Goal: Task Accomplishment & Management: Manage account settings

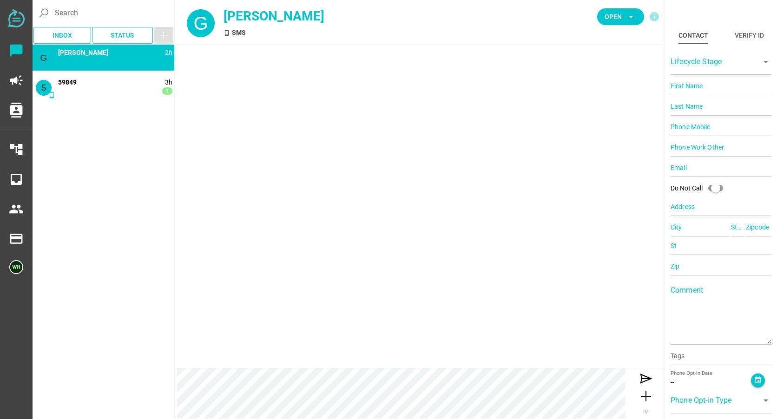
type input "14082215515"
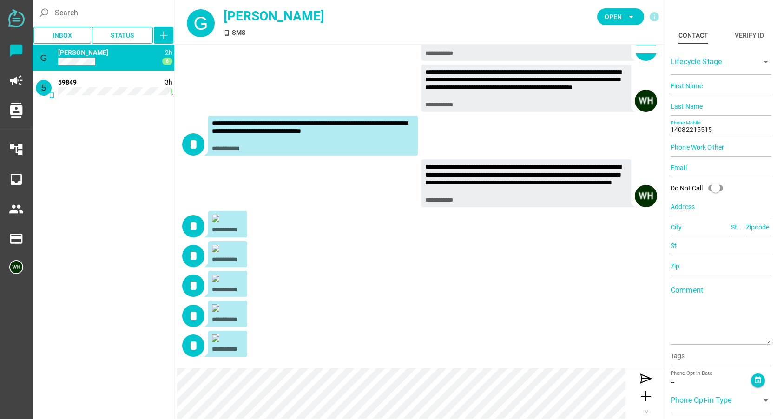
click at [219, 222] on div at bounding box center [228, 220] width 32 height 10
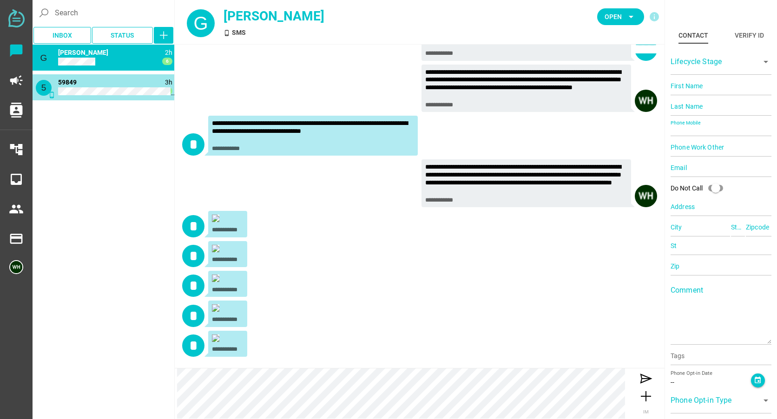
scroll to position [0, 0]
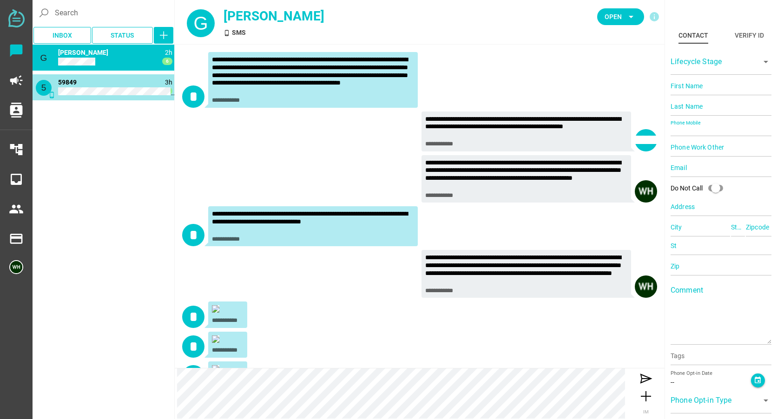
type input "59849"
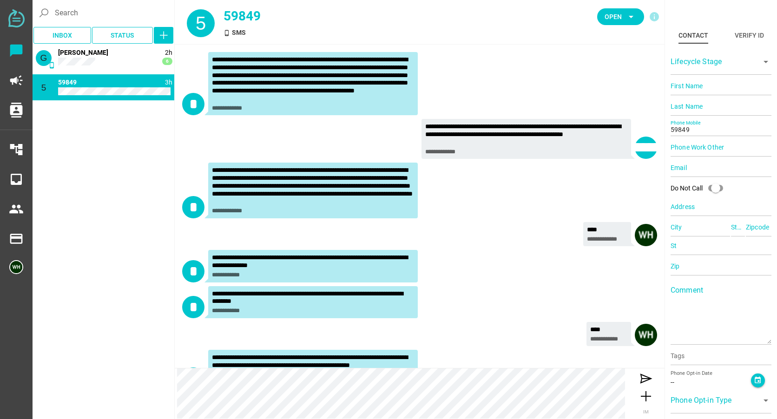
scroll to position [403, 0]
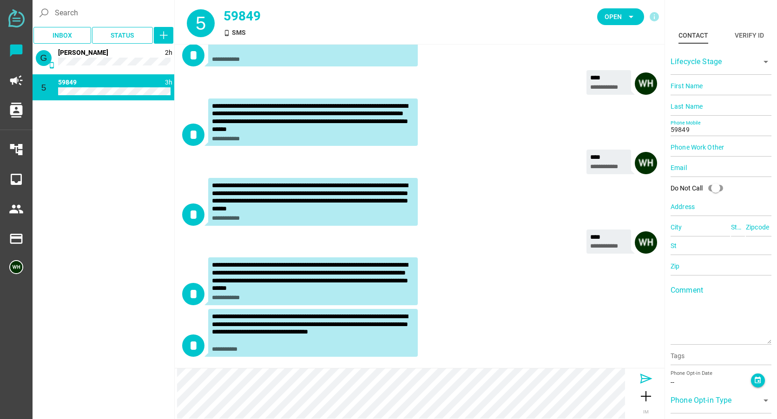
click at [642, 379] on icon at bounding box center [645, 378] width 15 height 15
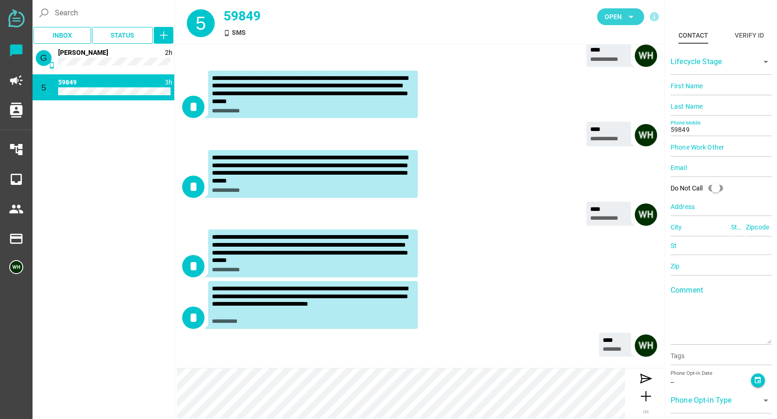
click at [621, 22] on span "Open" at bounding box center [612, 16] width 17 height 11
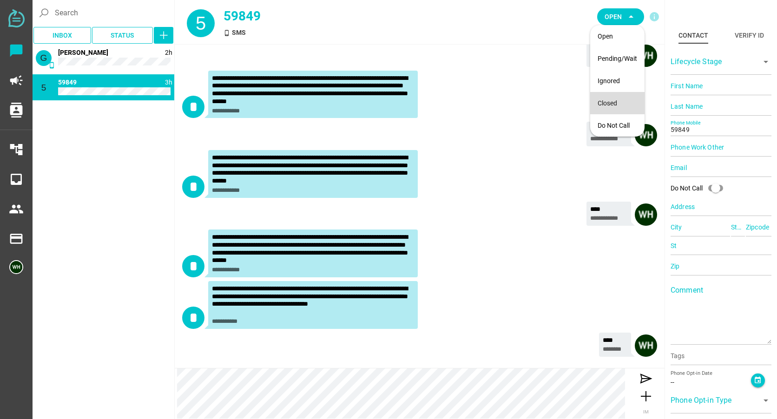
click at [603, 103] on div "Closed" at bounding box center [616, 103] width 39 height 8
type input "14082215515"
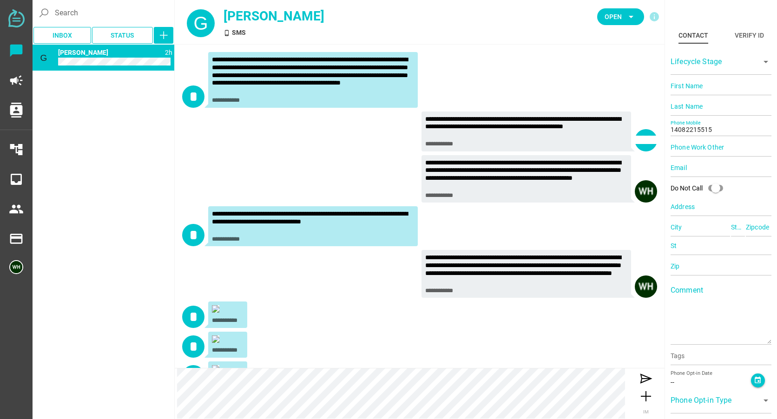
scroll to position [91, 0]
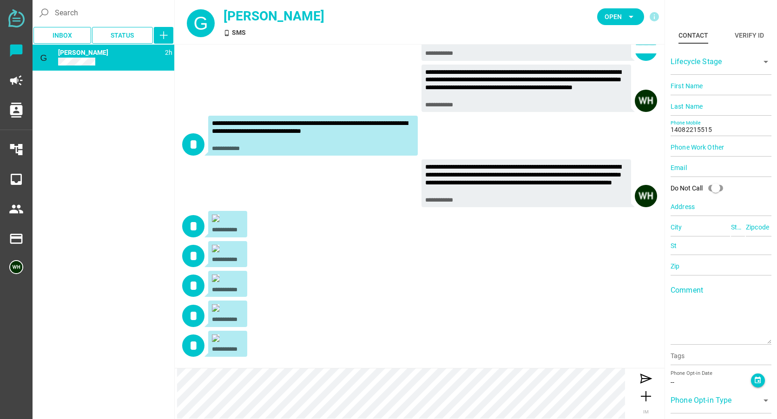
click at [211, 333] on div "**********" at bounding box center [227, 344] width 39 height 26
click at [215, 335] on img at bounding box center [215, 337] width 7 height 7
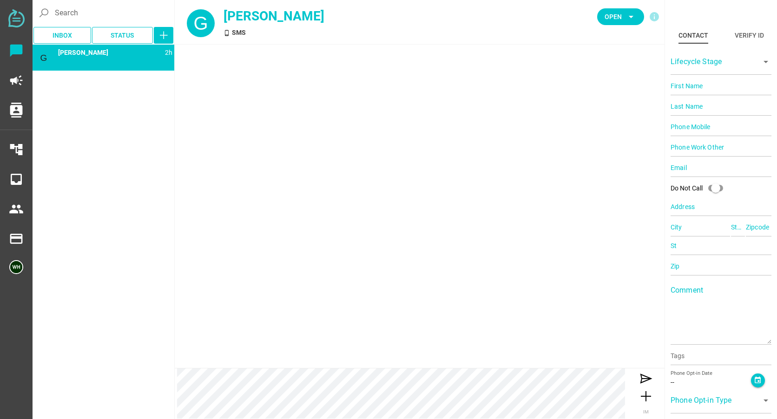
type input "14082215515"
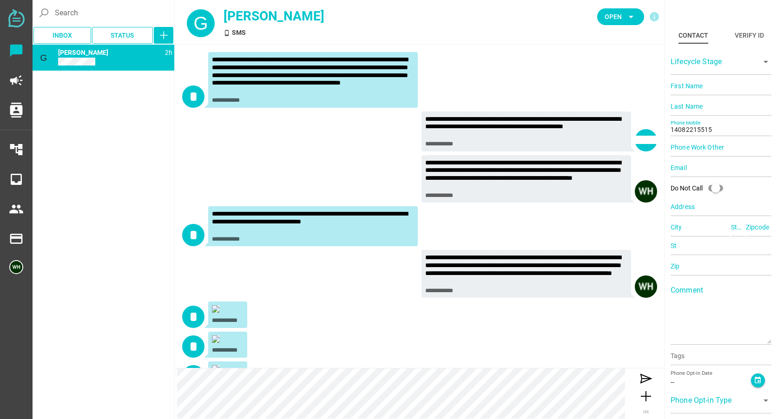
scroll to position [91, 0]
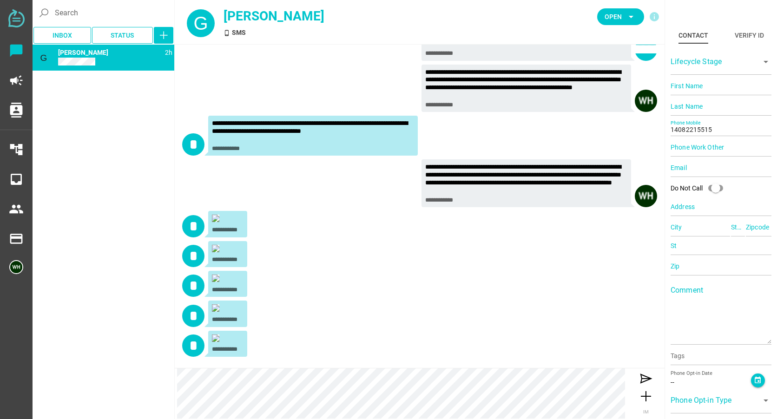
click at [215, 308] on img at bounding box center [215, 307] width 7 height 7
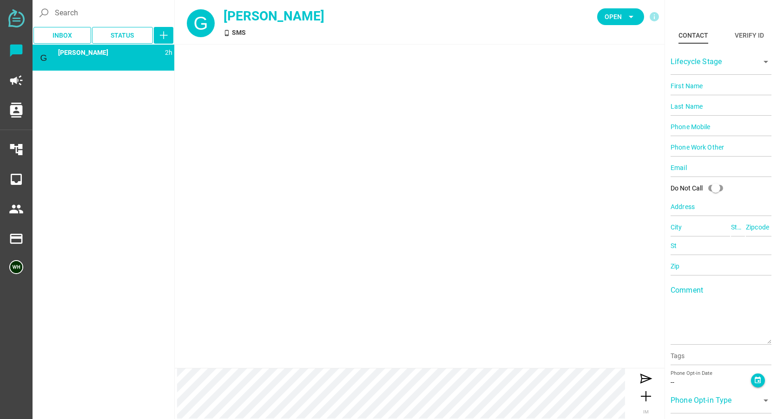
type input "14082215515"
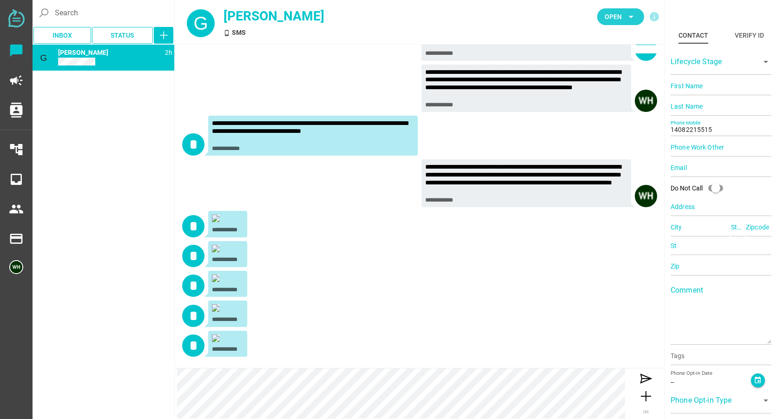
click at [612, 17] on span "Open" at bounding box center [612, 16] width 17 height 11
click at [611, 100] on div "Closed" at bounding box center [616, 103] width 39 height 8
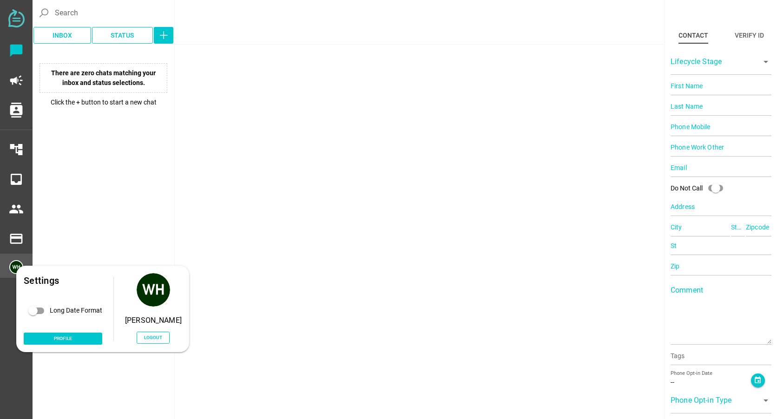
click at [12, 267] on img at bounding box center [16, 267] width 14 height 14
click at [162, 340] on span "Logout" at bounding box center [153, 338] width 18 height 8
